Goal: Communication & Community: Answer question/provide support

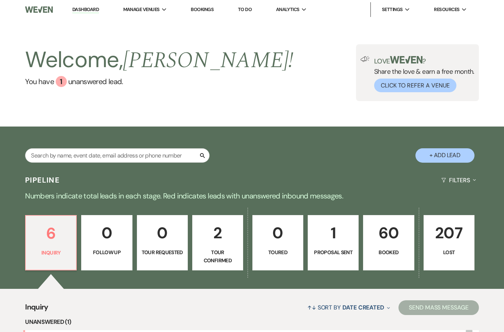
click at [47, 239] on p "6" at bounding box center [50, 233] width 41 height 25
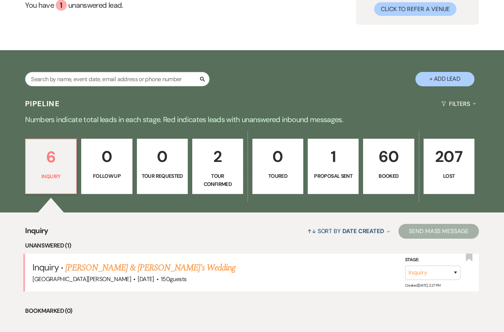
scroll to position [76, 0]
click at [87, 265] on link "[PERSON_NAME] & [PERSON_NAME]'s Wedding" at bounding box center [150, 267] width 170 height 13
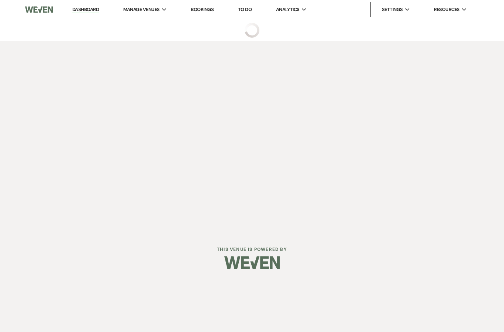
select select "5"
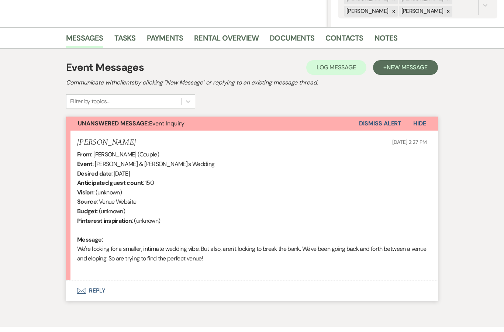
scroll to position [153, 0]
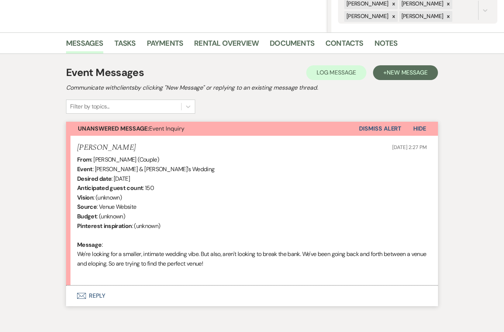
click at [86, 293] on use "button" at bounding box center [81, 296] width 9 height 6
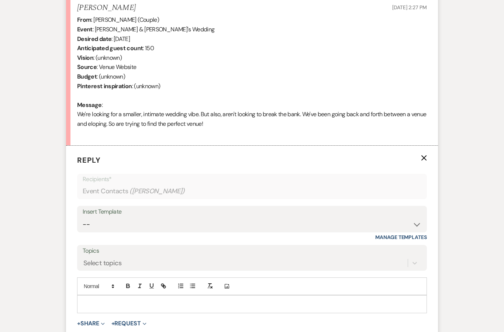
scroll to position [293, 0]
click at [102, 300] on p at bounding box center [252, 304] width 338 height 8
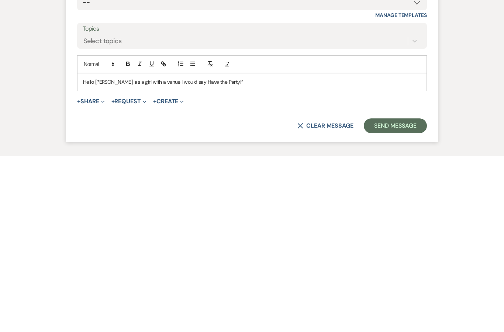
click at [184, 254] on p "Hello [PERSON_NAME], as a girl with a venue I would say Have the Party!”" at bounding box center [252, 258] width 338 height 8
click at [237, 254] on p "Hello [PERSON_NAME], as a girl with a venue I would say ‘Have the Party!”" at bounding box center [252, 258] width 338 height 8
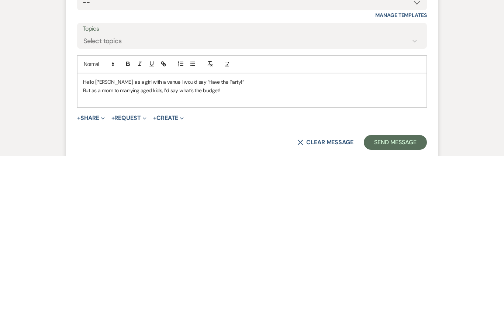
click at [148, 249] on div "Hello [PERSON_NAME], as a girl with a venue I would say ‘Have the Party!” But a…" at bounding box center [251, 266] width 349 height 34
click at [148, 254] on p "Hello [PERSON_NAME], as a girl with a venue I would say ‘Have the Party!”" at bounding box center [252, 258] width 338 height 8
click at [233, 262] on p "But as a mom to marrying aged kids, I’d say what’s the budget!" at bounding box center [252, 266] width 338 height 8
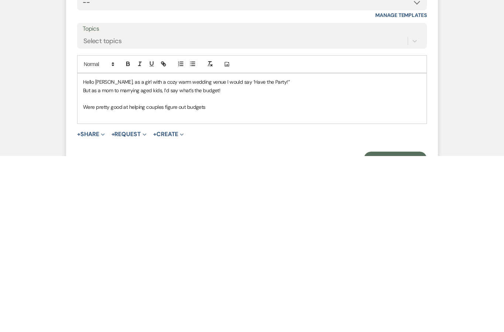
click at [84, 279] on p "Were pretty good at helping couples figure out budgets" at bounding box center [252, 283] width 338 height 8
click at [87, 279] on p "Afer 5 years and over 100 weddings, were pretty good at helping couples figure …" at bounding box center [252, 283] width 338 height 8
click at [303, 279] on p "After 5 years and over 100 weddings, were pretty good at helping couples figure…" at bounding box center [252, 283] width 338 height 8
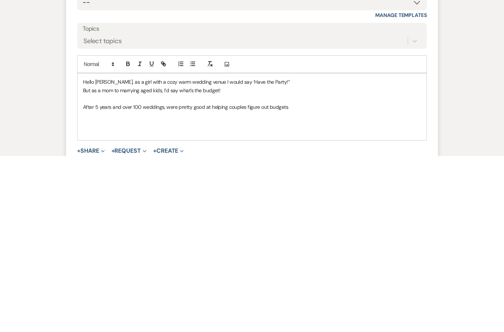
click at [289, 279] on p "After 5 years and over 100 weddings, were pretty good at helping couples figure…" at bounding box center [252, 283] width 338 height 8
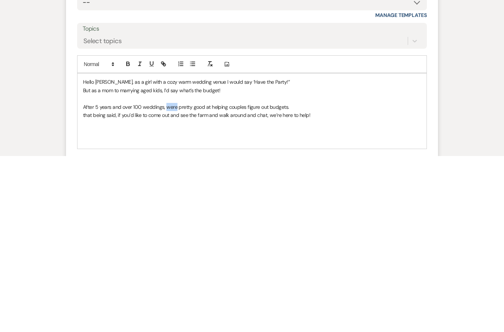
click at [171, 279] on p "After 5 years and over 100 weddings, were pretty good at helping couples figure…" at bounding box center [252, 283] width 338 height 8
click at [95, 304] on p at bounding box center [252, 308] width 338 height 8
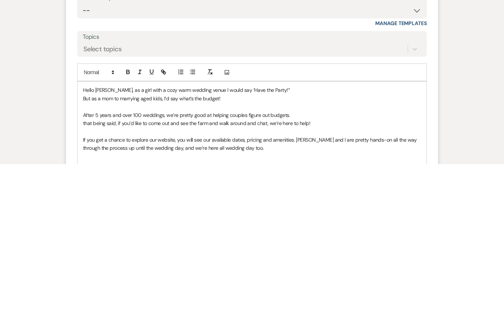
click at [141, 270] on p at bounding box center [252, 274] width 338 height 8
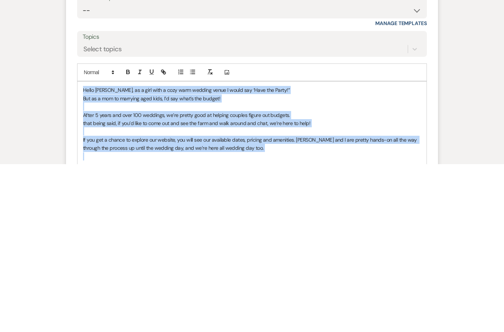
copy div "Hello [PERSON_NAME], as a girl with a cozy warm wedding venue I would say ‘Have…"
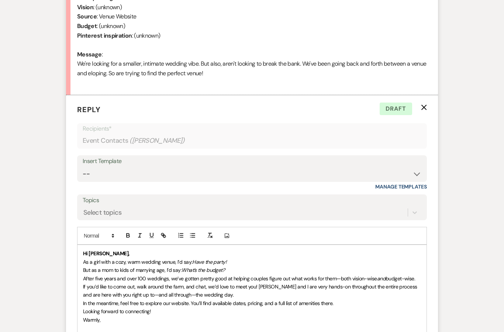
scroll to position [375, 0]
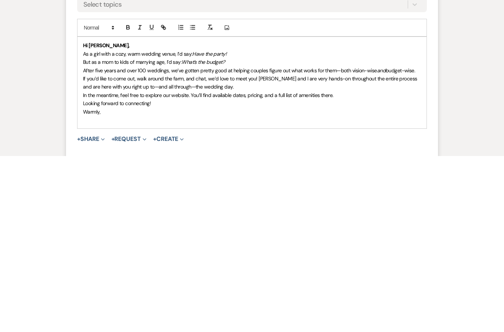
click at [96, 251] on p "If you’d like to come out, walk around the farm, and chat, we’d love to meet yo…" at bounding box center [252, 259] width 338 height 17
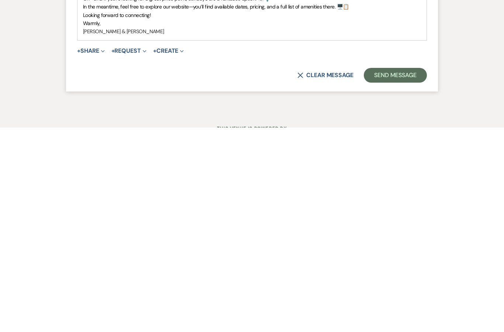
click at [380, 272] on button "Send Message" at bounding box center [395, 279] width 63 height 15
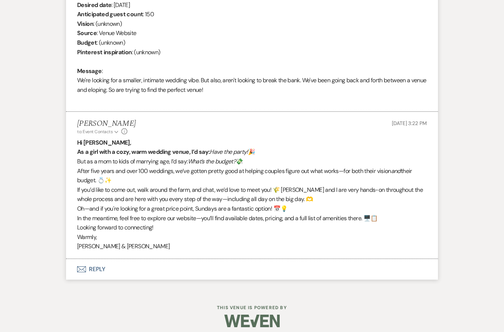
scroll to position [297, 0]
